Goal: Task Accomplishment & Management: Use online tool/utility

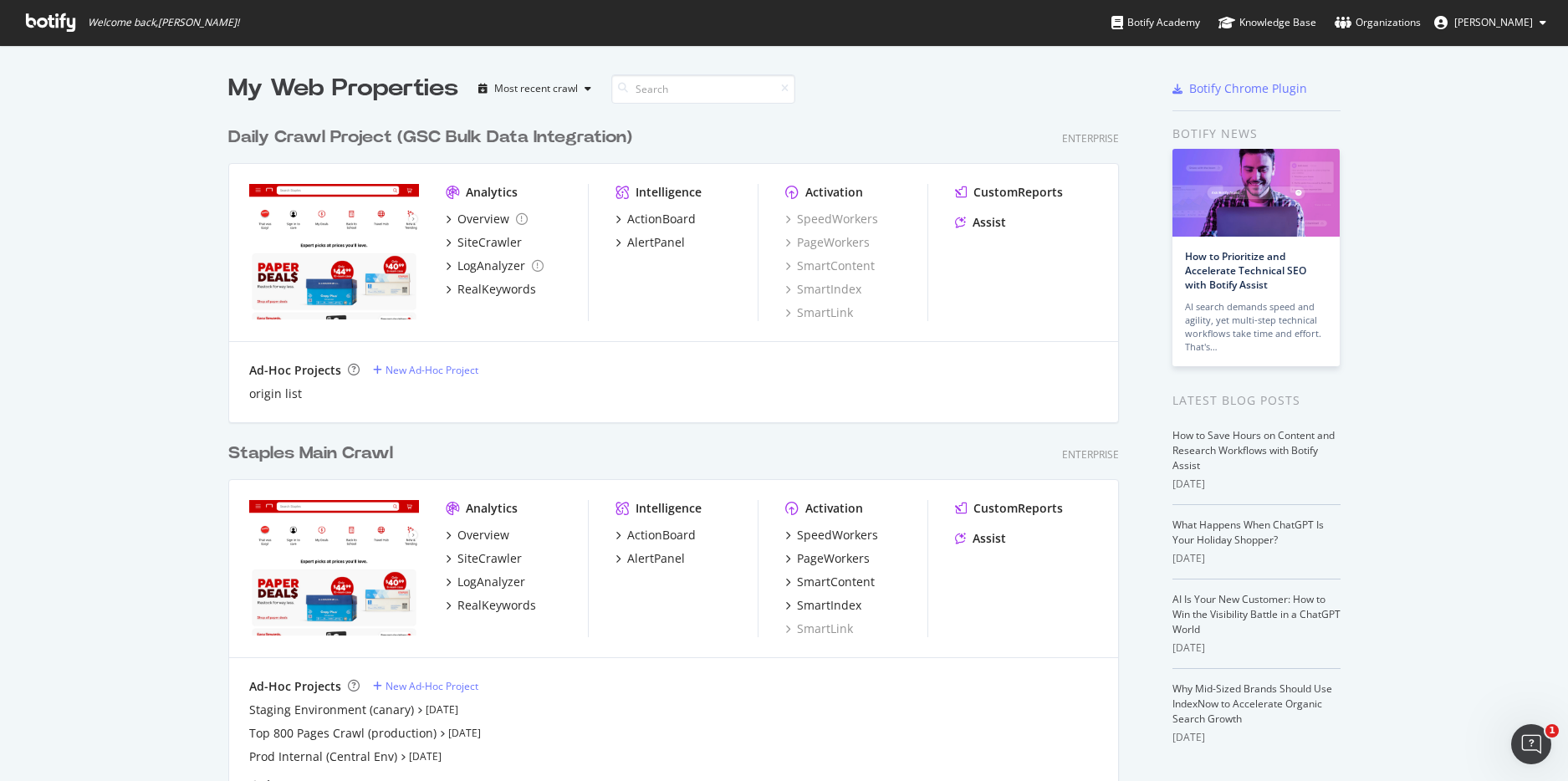
scroll to position [84, 0]
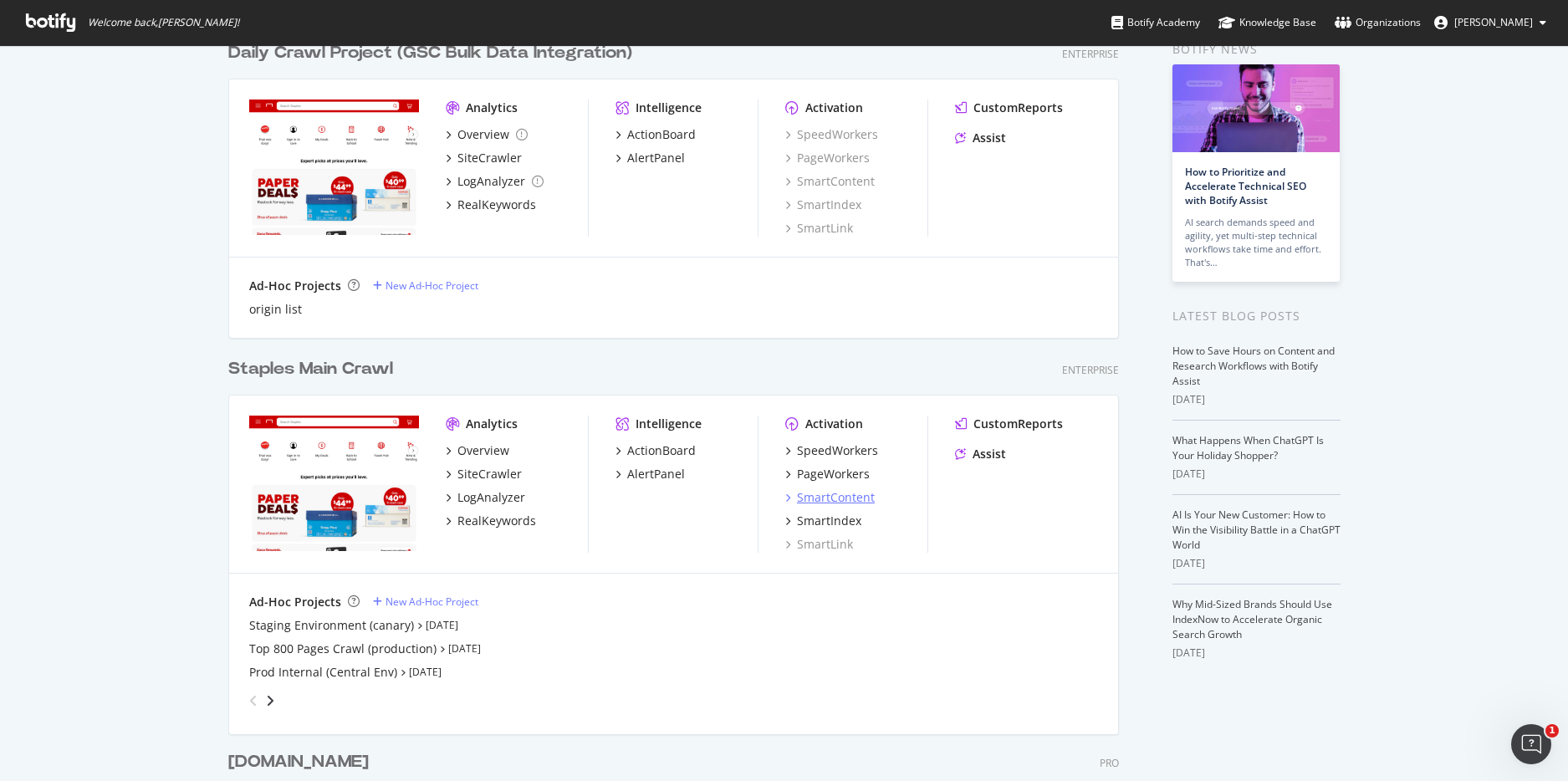
click at [831, 502] on div "SmartContent" at bounding box center [836, 497] width 78 height 17
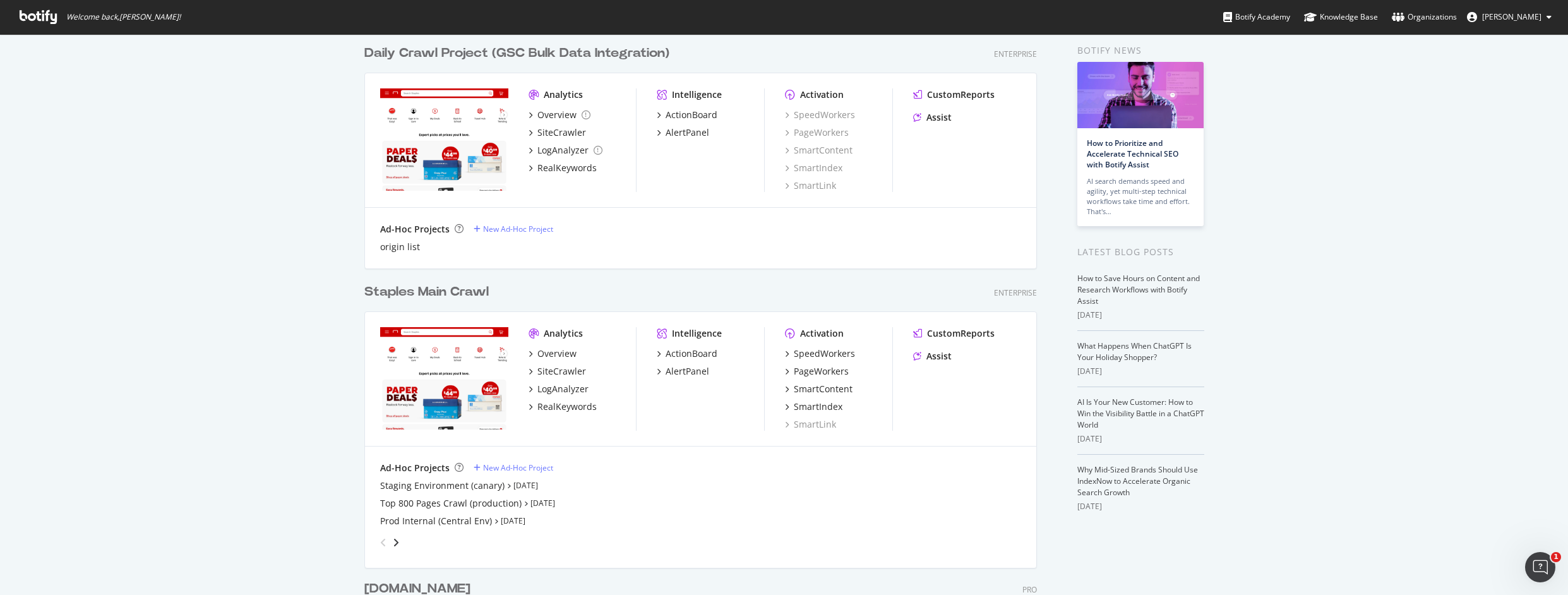
scroll to position [10, 10]
